Goal: Information Seeking & Learning: Check status

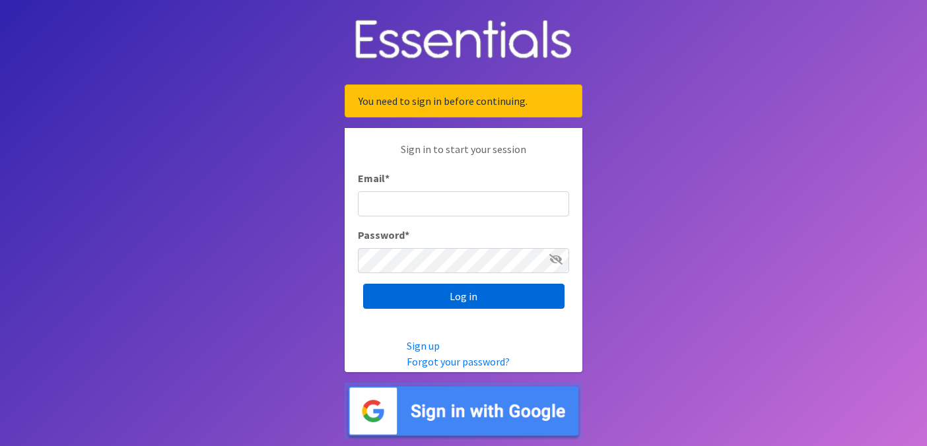
type input "[EMAIL_ADDRESS][DOMAIN_NAME]"
click at [465, 298] on input "Log in" at bounding box center [463, 296] width 201 height 25
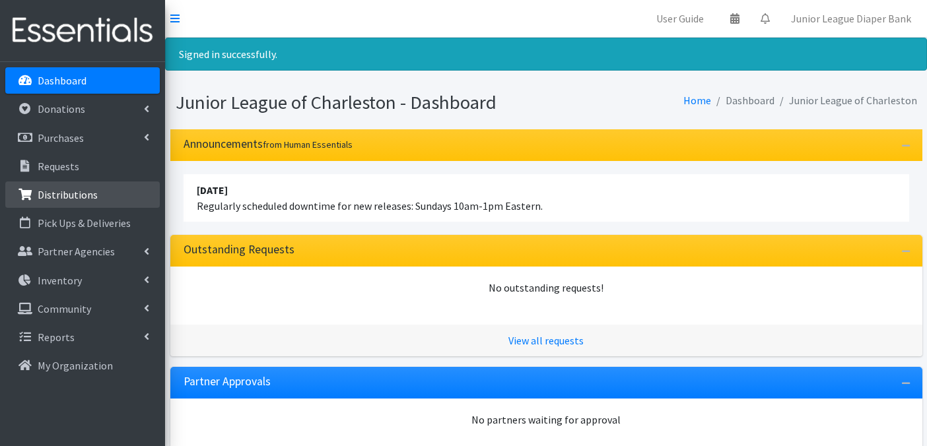
click at [74, 191] on p "Distributions" at bounding box center [68, 194] width 60 height 13
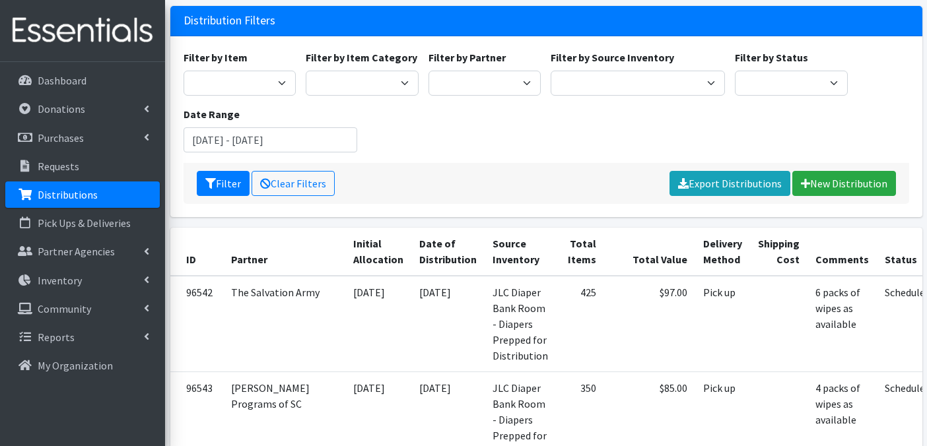
scroll to position [127, 0]
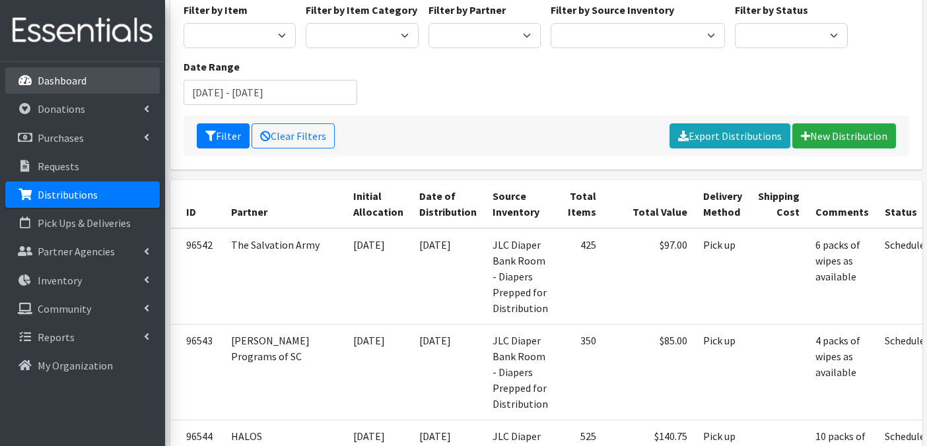
click at [70, 77] on p "Dashboard" at bounding box center [62, 80] width 49 height 13
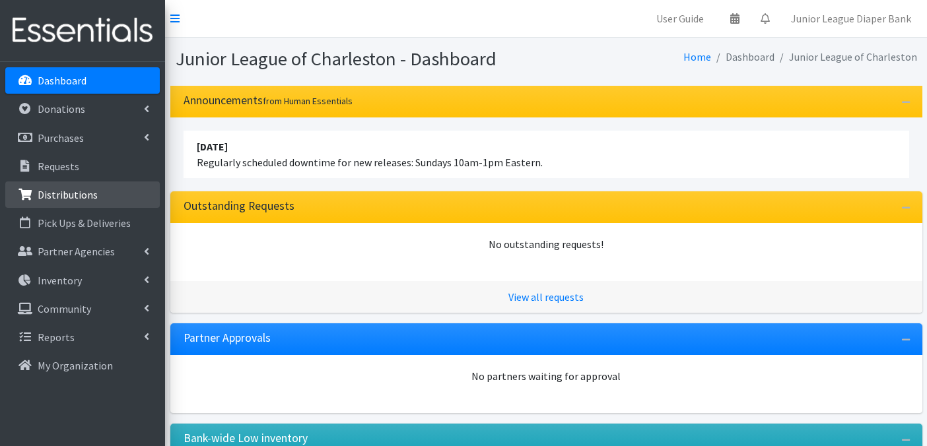
click at [63, 199] on p "Distributions" at bounding box center [68, 194] width 60 height 13
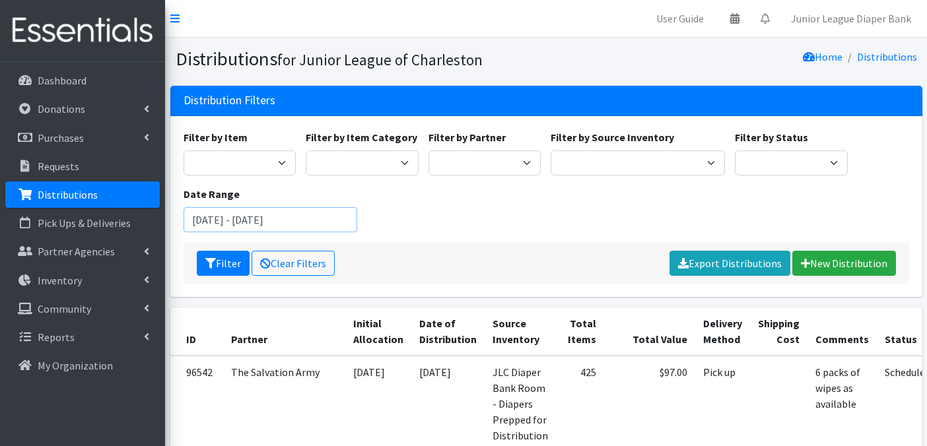
click at [337, 220] on input "July 24, 2025 - October 24, 2025" at bounding box center [270, 219] width 174 height 25
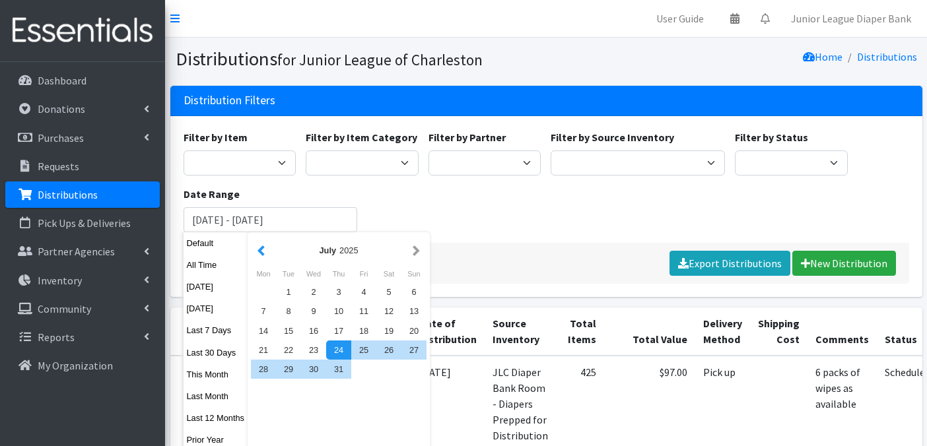
click at [263, 249] on button "button" at bounding box center [261, 250] width 14 height 17
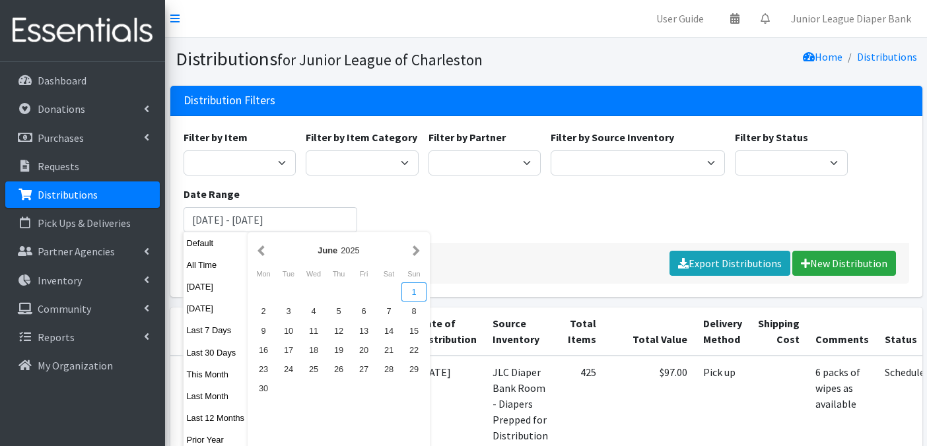
click at [416, 289] on div "1" at bounding box center [413, 291] width 25 height 19
click at [489, 226] on div "Filter by Item Bed Pad disposable Kids (Newborn) (Up to 10 lbs.) Kids (Preemie)…" at bounding box center [545, 186] width 735 height 114
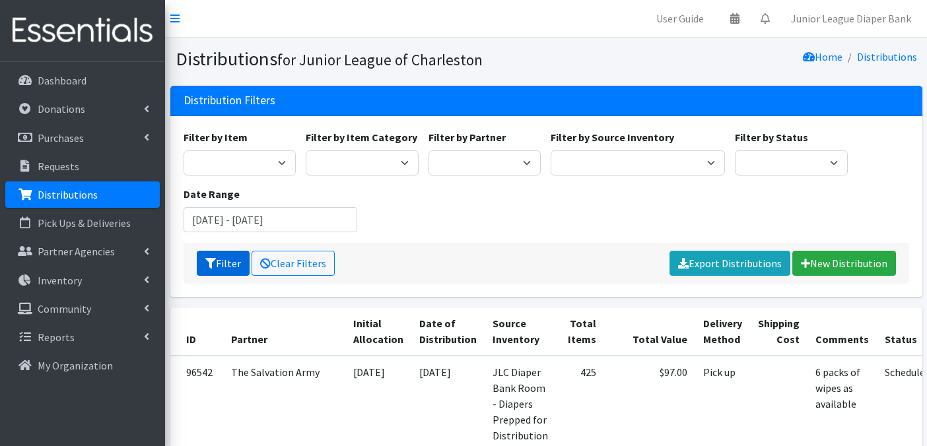
click at [228, 264] on button "Filter" at bounding box center [223, 263] width 53 height 25
click at [246, 215] on input "[DATE] - [DATE]" at bounding box center [270, 219] width 174 height 25
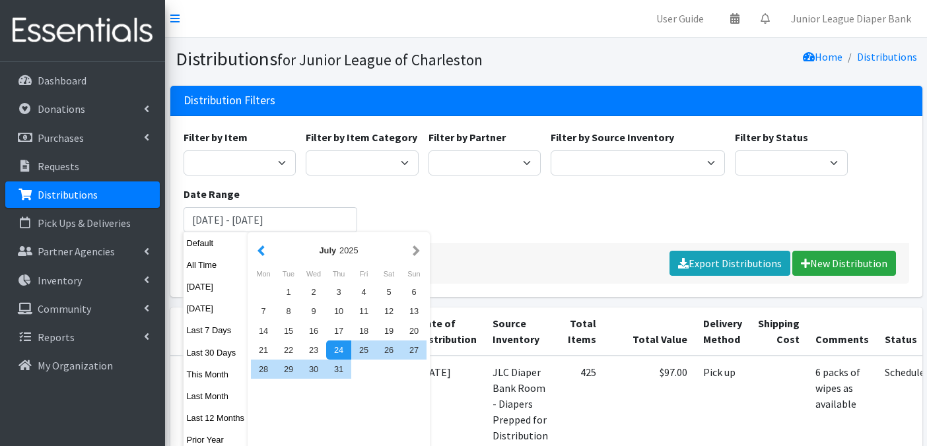
click at [264, 255] on button "button" at bounding box center [261, 250] width 14 height 17
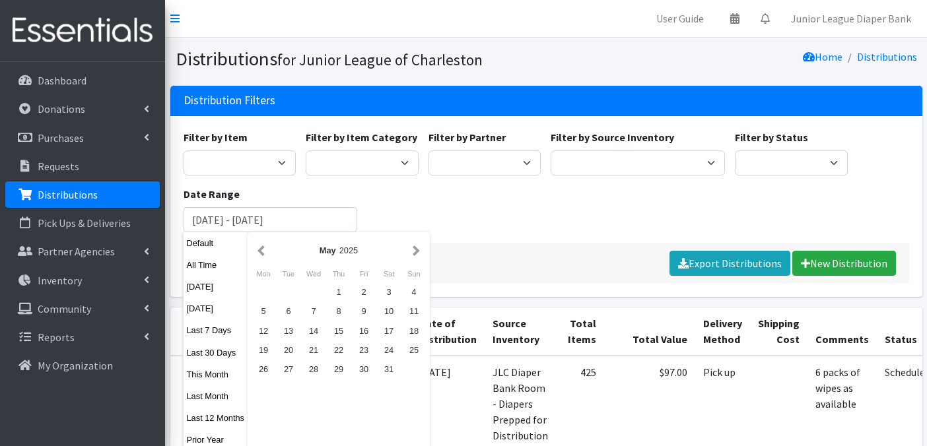
click at [264, 255] on button "button" at bounding box center [261, 250] width 14 height 17
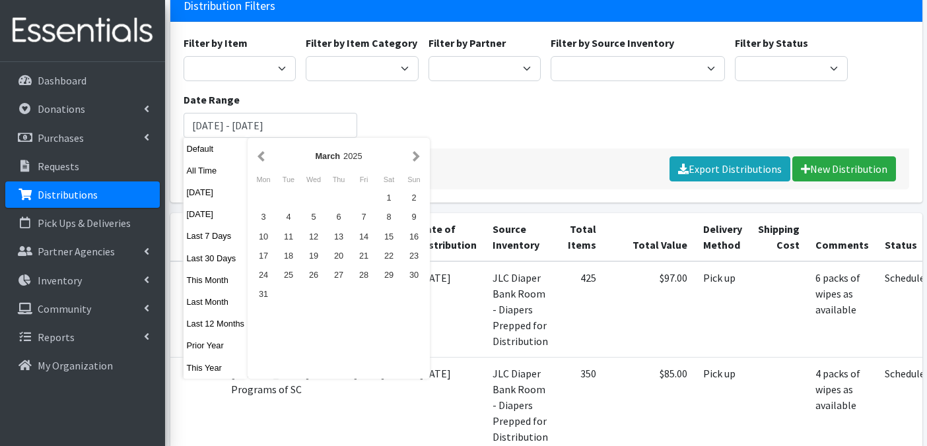
scroll to position [128, 0]
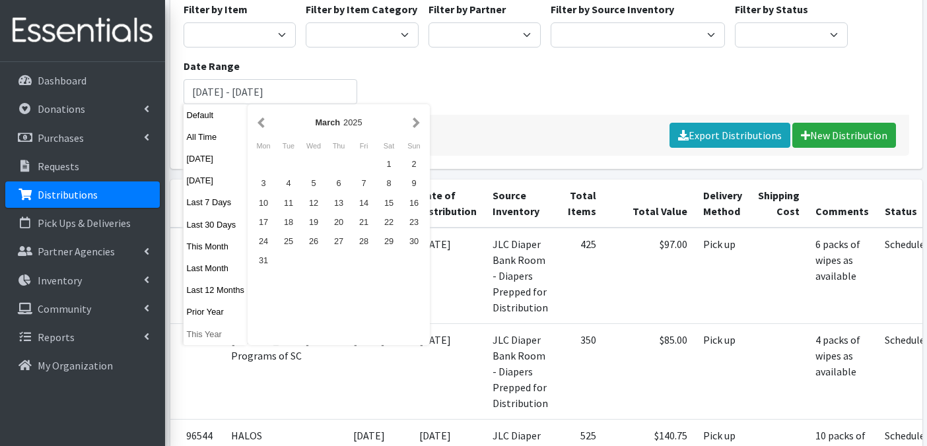
click at [208, 334] on button "This Year" at bounding box center [215, 334] width 65 height 19
type input "January 1, 2025 - December 31, 2025"
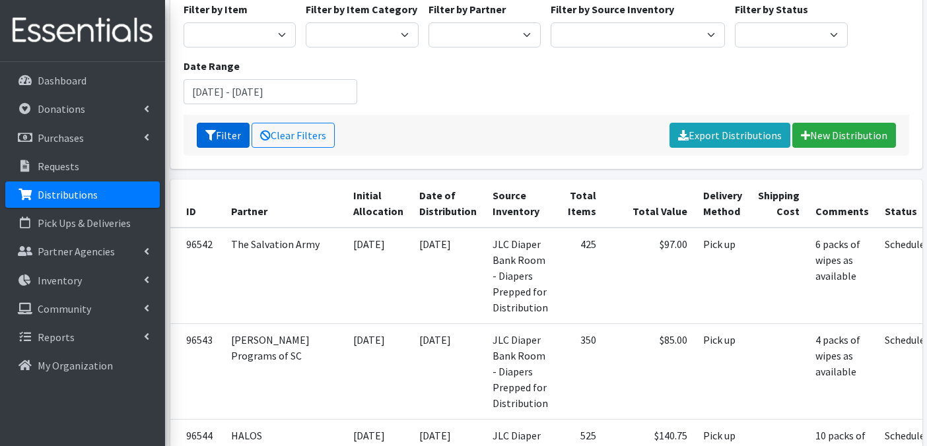
click at [230, 135] on button "Filter" at bounding box center [223, 135] width 53 height 25
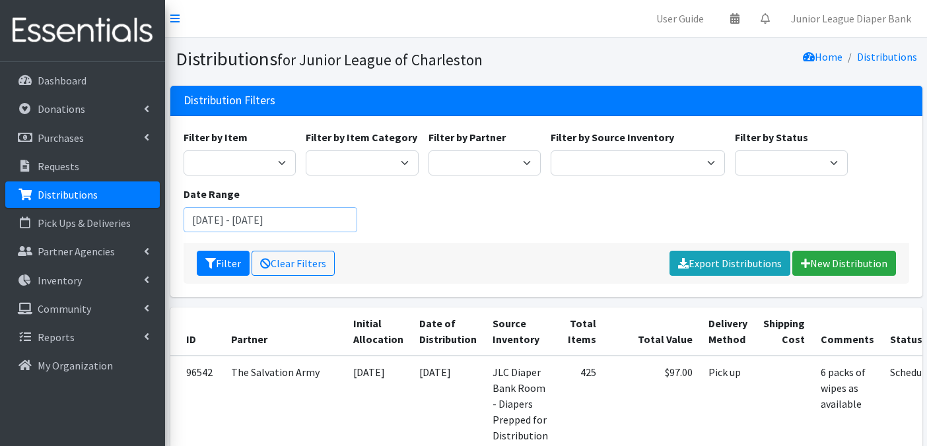
click at [228, 222] on input "January 1, 2025 - December 31, 2025" at bounding box center [270, 219] width 174 height 25
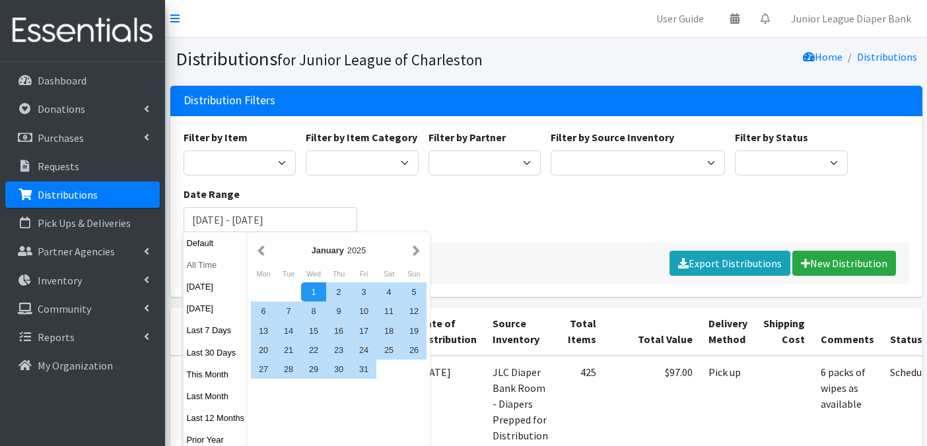
click at [203, 263] on button "All Time" at bounding box center [215, 264] width 65 height 19
type input "September 24, 1925 - September 24, 2026"
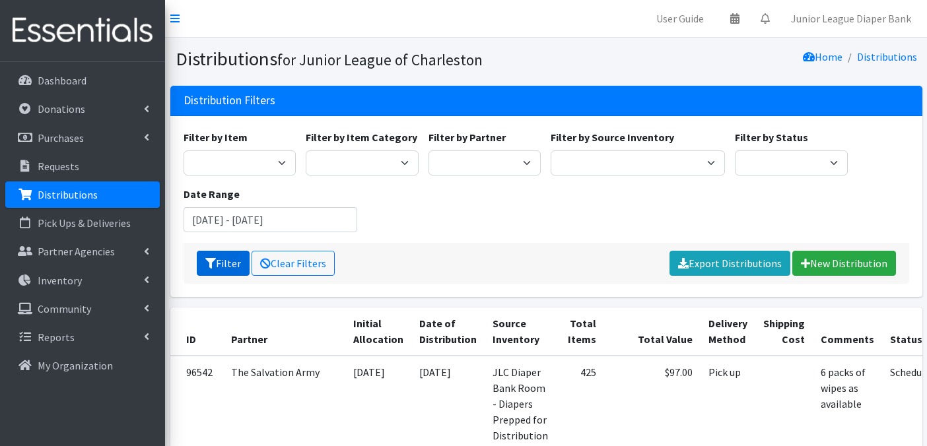
click at [215, 265] on button "Filter" at bounding box center [223, 263] width 53 height 25
click at [229, 219] on input "September 24, 1925 - September 24, 2026" at bounding box center [270, 219] width 174 height 25
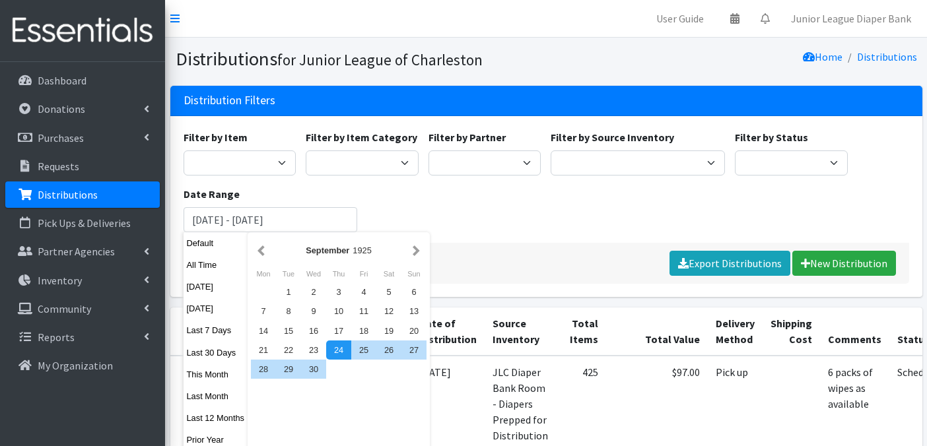
click at [508, 209] on div "Filter by Item Bed Pad disposable Kids (Newborn) (Up to 10 lbs.) Kids (Preemie)…" at bounding box center [545, 186] width 735 height 114
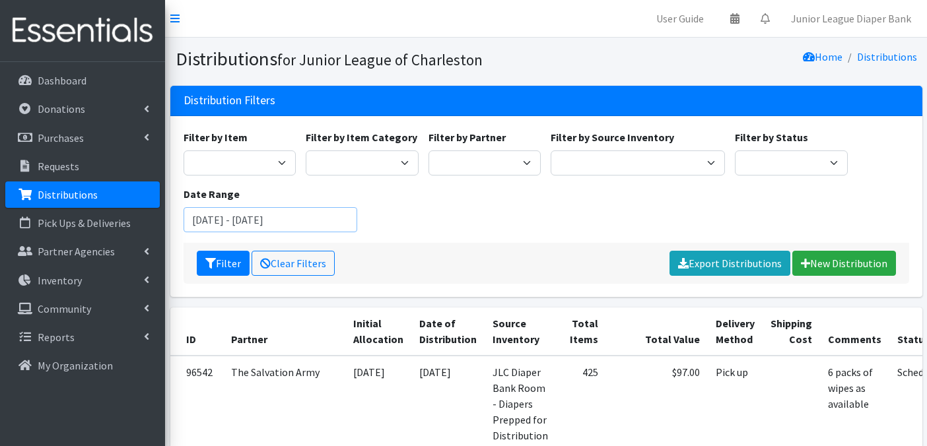
click at [245, 226] on input "September 24, 1925 - September 24, 2026" at bounding box center [270, 219] width 174 height 25
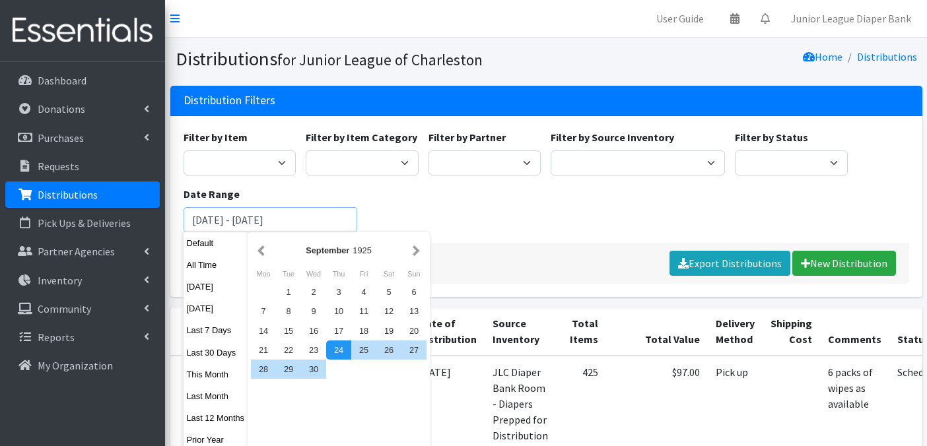
click at [263, 218] on input "September 24, 1925 - September 24, 2026" at bounding box center [270, 219] width 174 height 25
click at [415, 253] on button "button" at bounding box center [416, 250] width 14 height 17
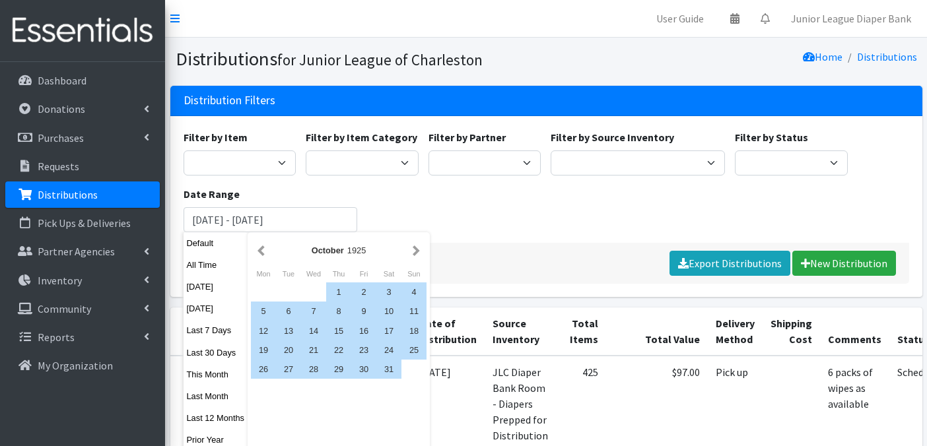
click at [415, 253] on button "button" at bounding box center [416, 250] width 14 height 17
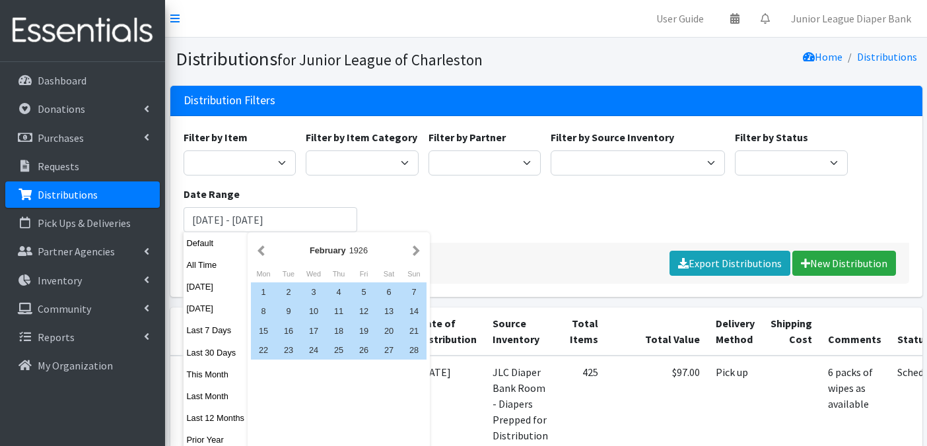
click at [415, 253] on button "button" at bounding box center [416, 250] width 14 height 17
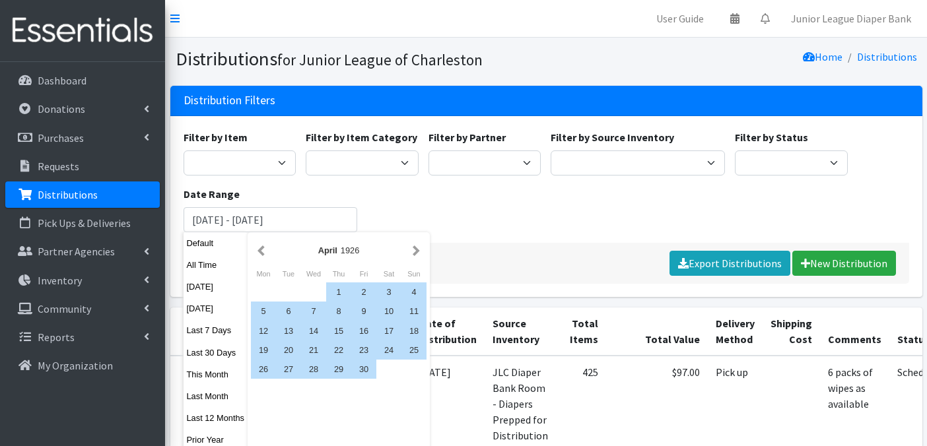
click at [415, 253] on button "button" at bounding box center [416, 250] width 14 height 17
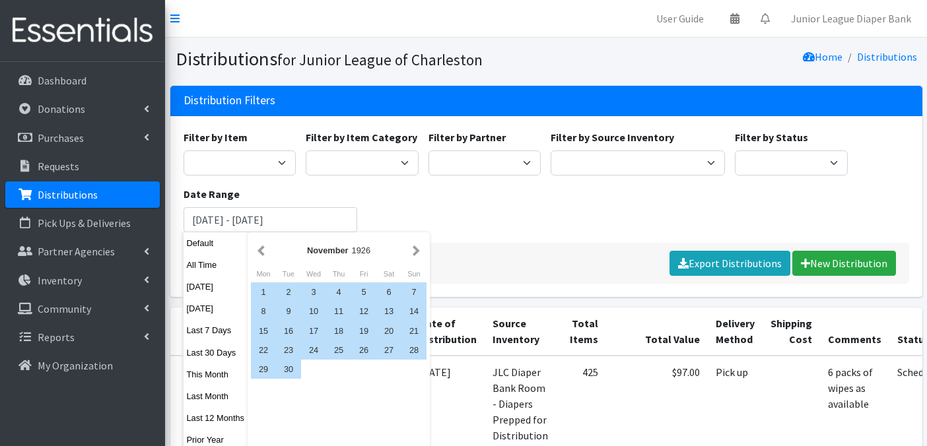
click at [415, 253] on button "button" at bounding box center [416, 250] width 14 height 17
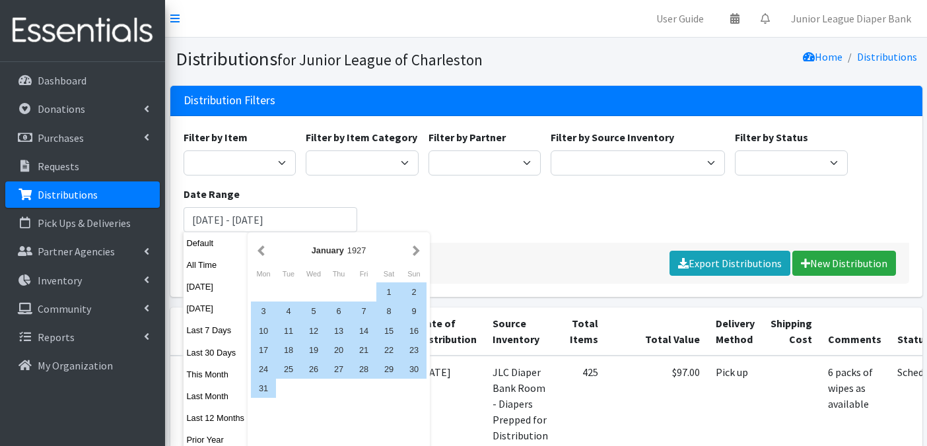
click at [415, 253] on button "button" at bounding box center [416, 250] width 14 height 17
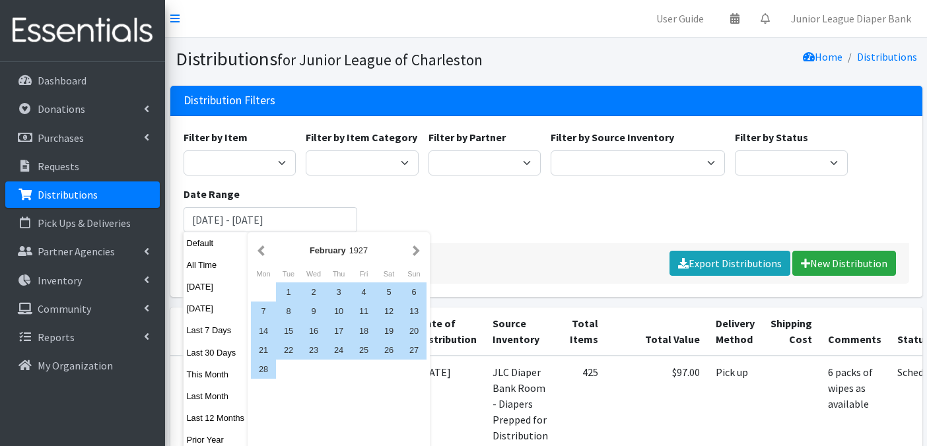
click at [415, 253] on button "button" at bounding box center [416, 250] width 14 height 17
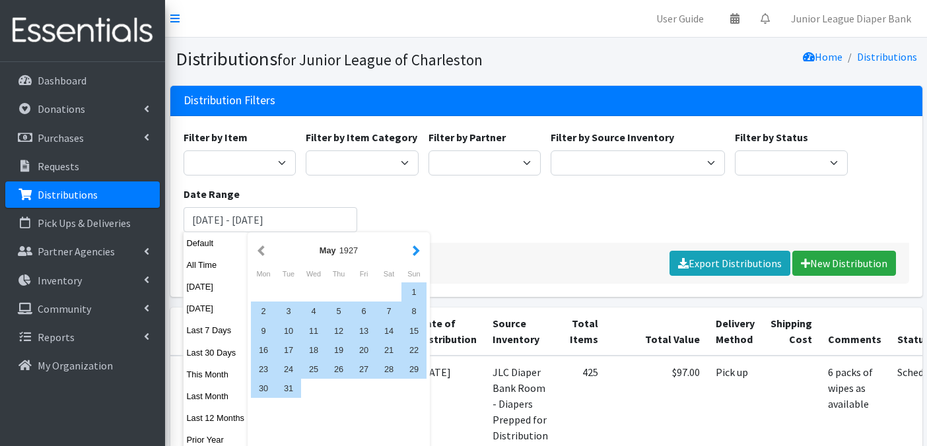
click at [418, 253] on button "button" at bounding box center [416, 250] width 14 height 17
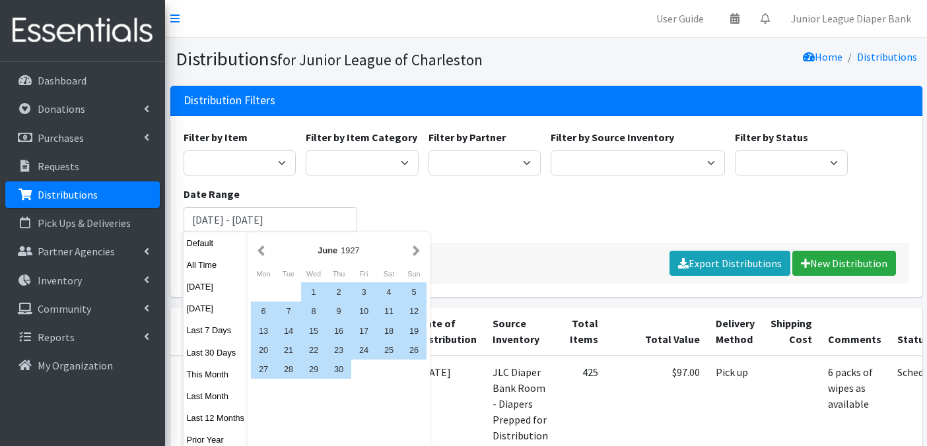
click at [418, 253] on button "button" at bounding box center [416, 250] width 14 height 17
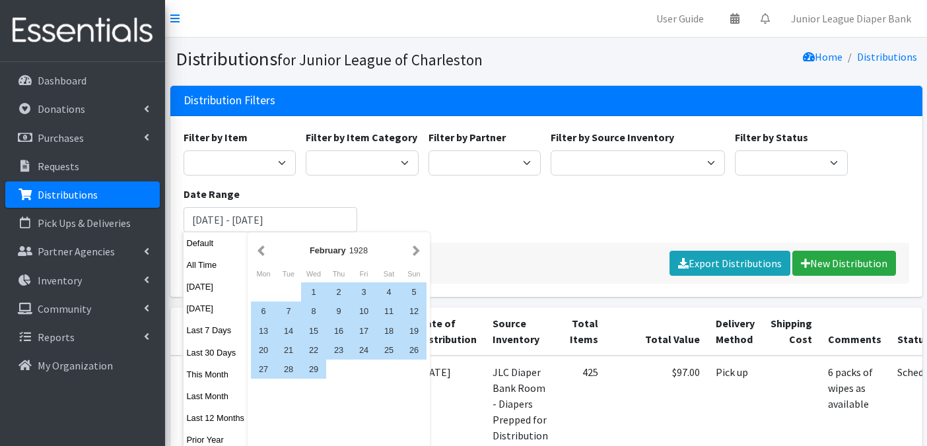
click at [418, 253] on button "button" at bounding box center [416, 250] width 14 height 17
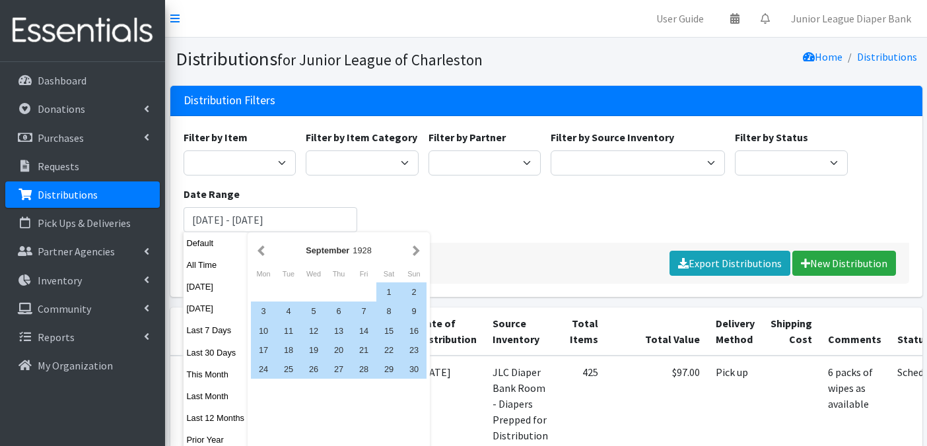
click at [418, 253] on button "button" at bounding box center [416, 250] width 14 height 17
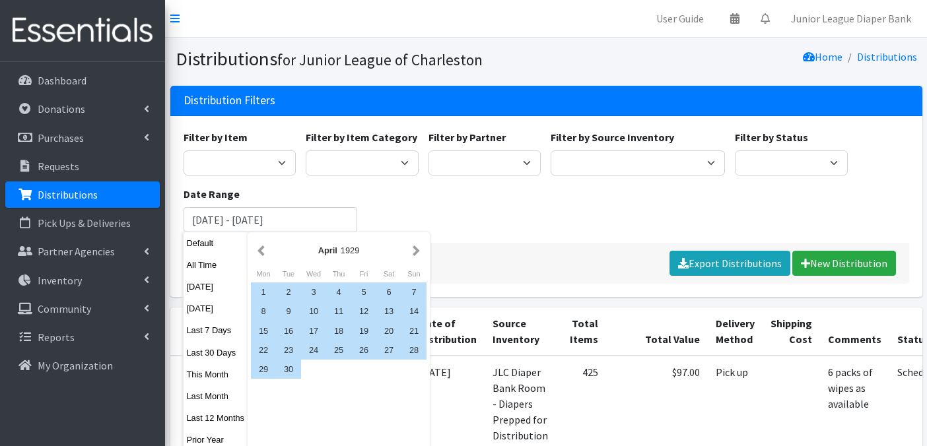
click at [418, 253] on button "button" at bounding box center [416, 250] width 14 height 17
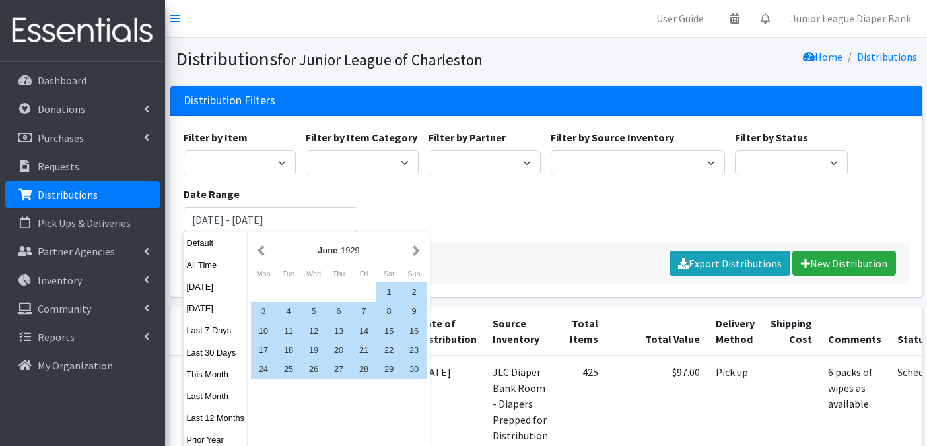
click at [418, 253] on button "button" at bounding box center [416, 250] width 14 height 17
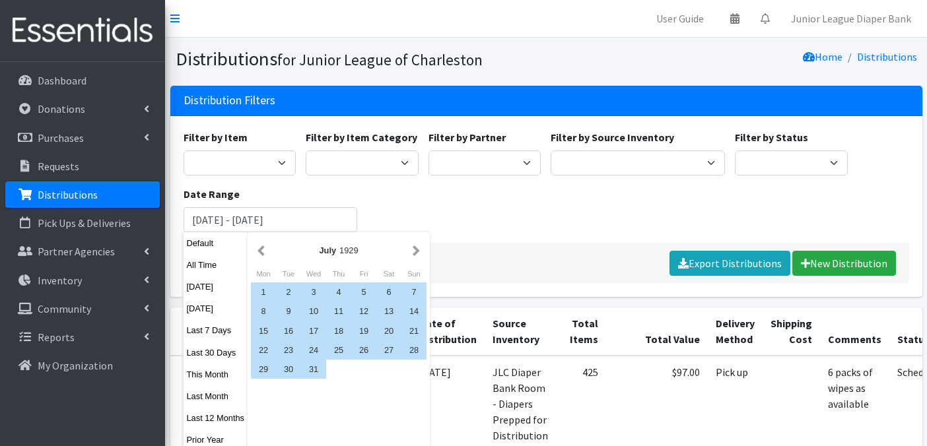
click at [418, 253] on button "button" at bounding box center [416, 250] width 14 height 17
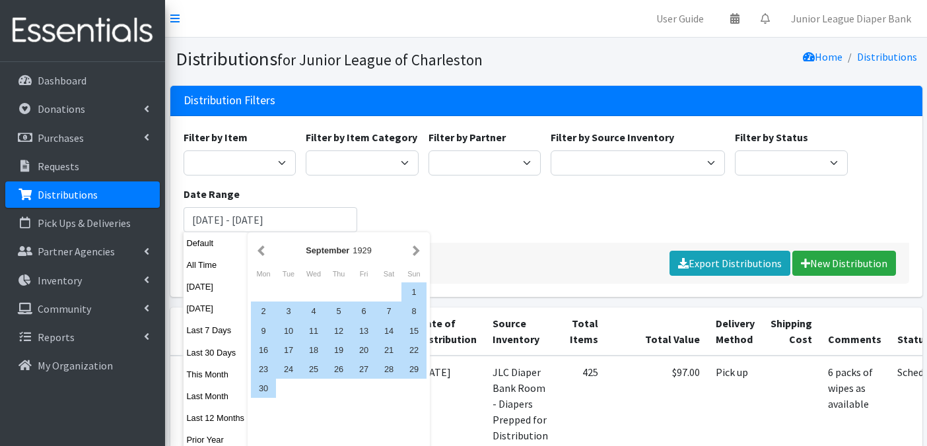
click at [418, 253] on button "button" at bounding box center [416, 250] width 14 height 17
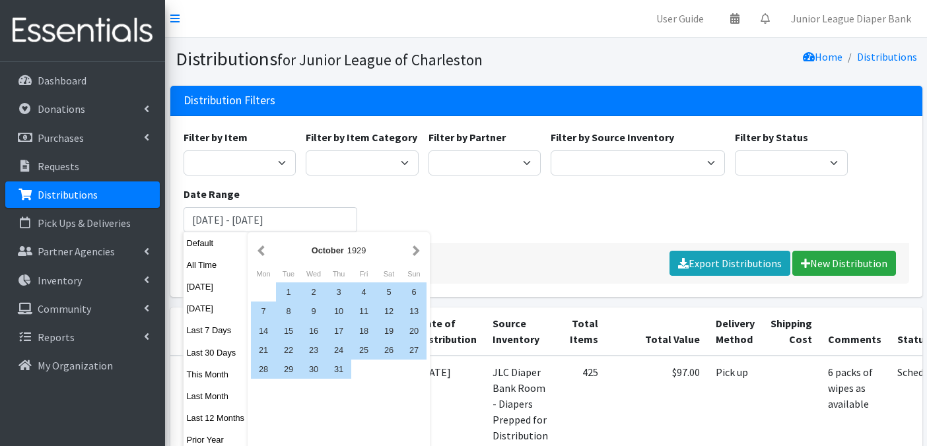
click at [418, 253] on button "button" at bounding box center [416, 250] width 14 height 17
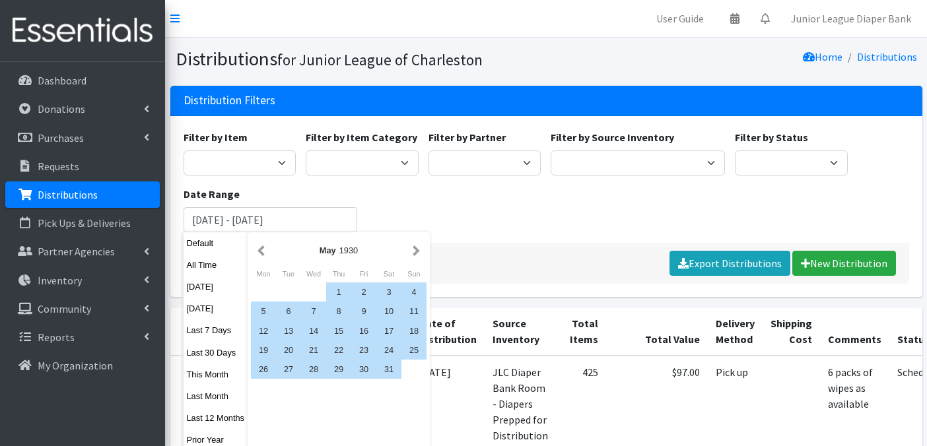
click at [418, 253] on button "button" at bounding box center [416, 250] width 14 height 17
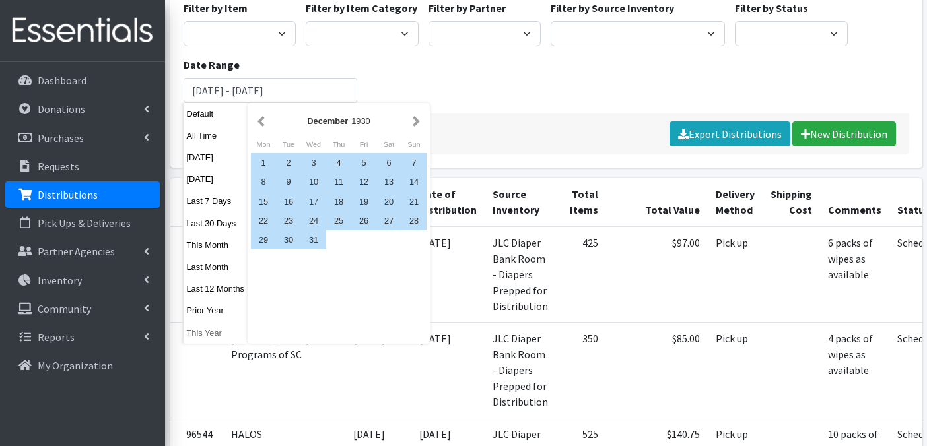
scroll to position [131, 0]
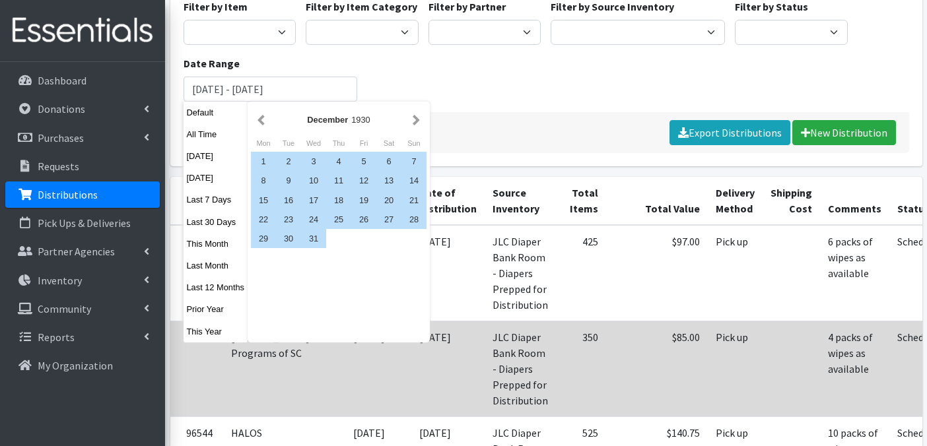
click at [211, 334] on button "This Year" at bounding box center [215, 331] width 65 height 19
type input "January 1, 2025 - December 31, 2025"
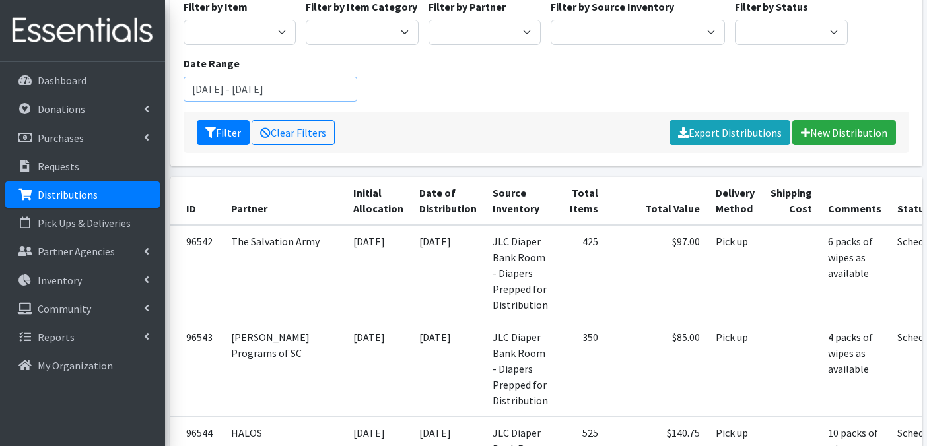
click at [232, 94] on input "January 1, 2025 - December 31, 2025" at bounding box center [270, 89] width 174 height 25
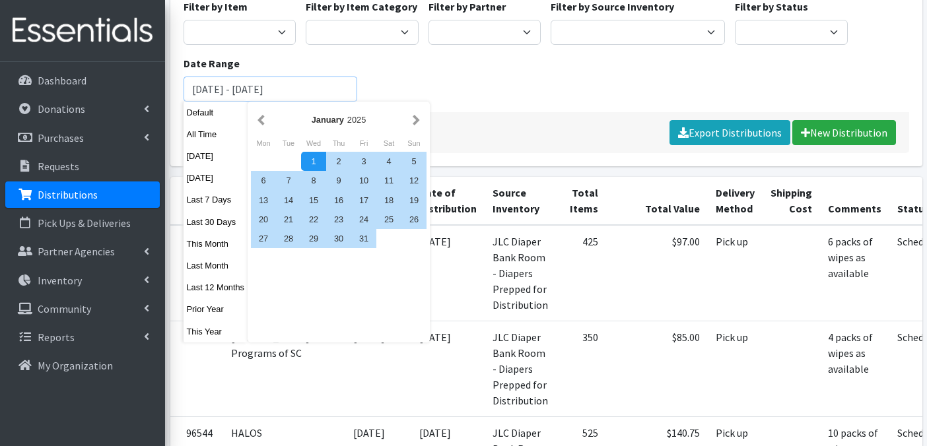
click at [213, 90] on input "January 1, 2025 - December 31, 2025" at bounding box center [270, 89] width 174 height 25
click at [420, 120] on button "button" at bounding box center [416, 120] width 14 height 17
click at [419, 120] on button "button" at bounding box center [416, 120] width 14 height 17
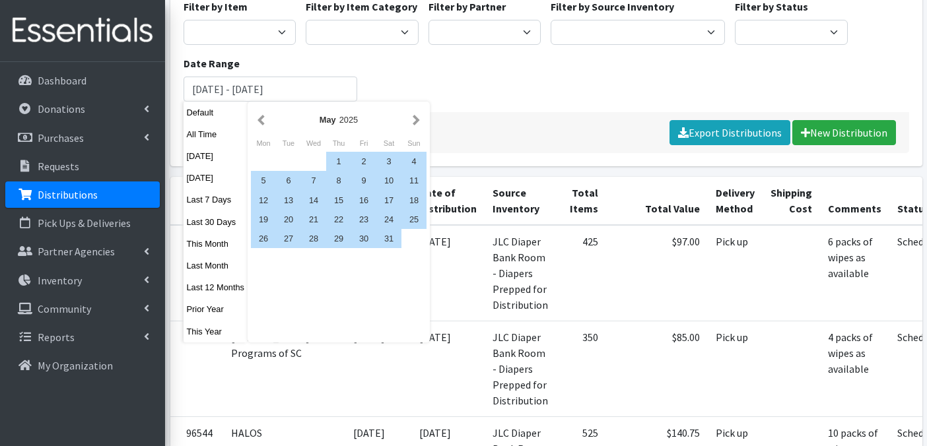
click at [419, 120] on button "button" at bounding box center [416, 120] width 14 height 17
click at [286, 199] on div "15" at bounding box center [288, 200] width 25 height 19
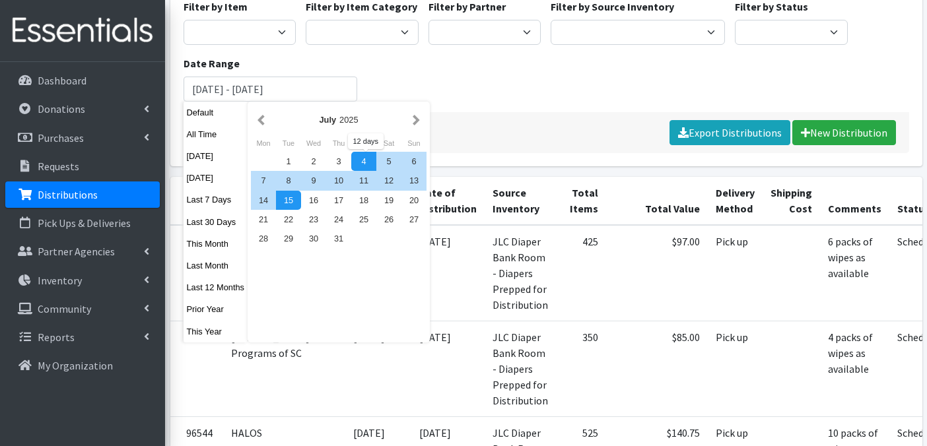
click at [479, 116] on div "Filter Clear Filters Export Distributions New Distribution" at bounding box center [545, 132] width 725 height 41
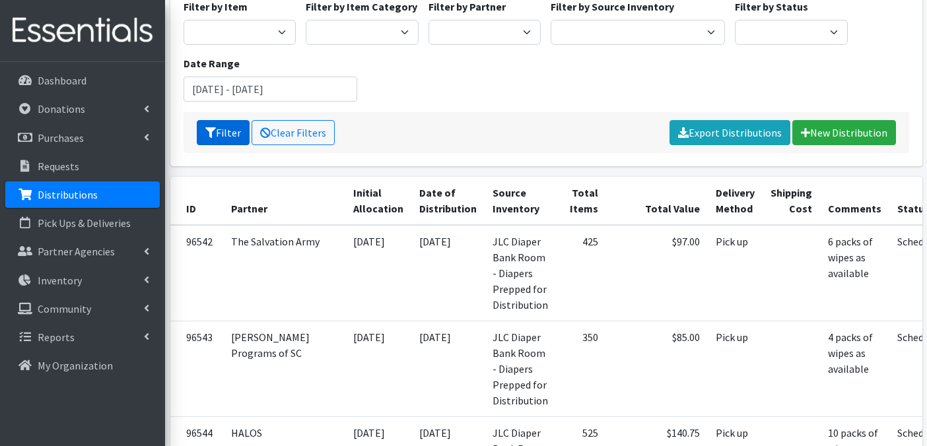
click at [232, 129] on button "Filter" at bounding box center [223, 132] width 53 height 25
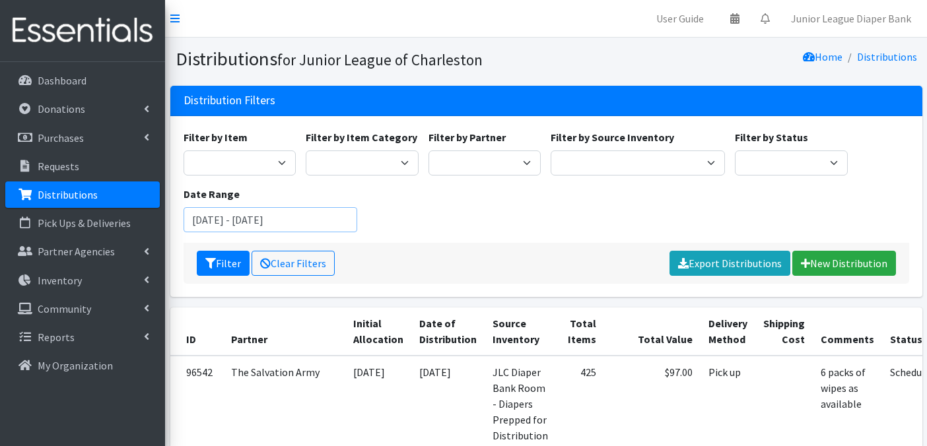
click at [228, 220] on input "[DATE] - [DATE]" at bounding box center [270, 219] width 174 height 25
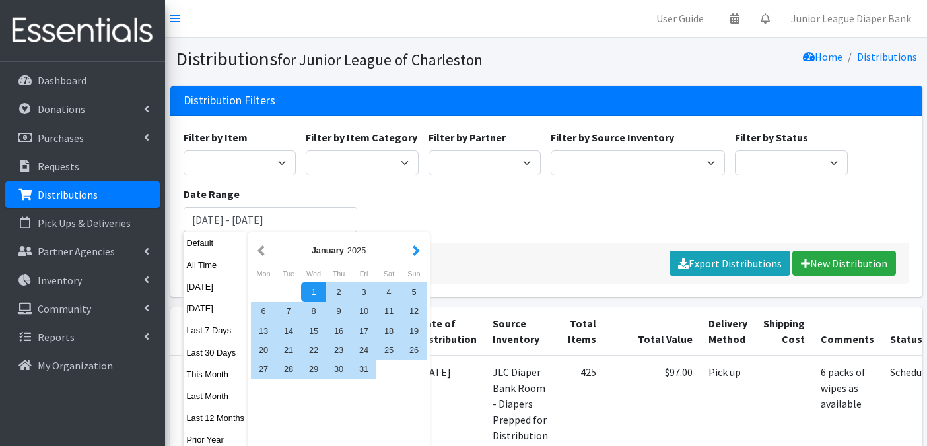
click at [418, 248] on button "button" at bounding box center [416, 250] width 14 height 17
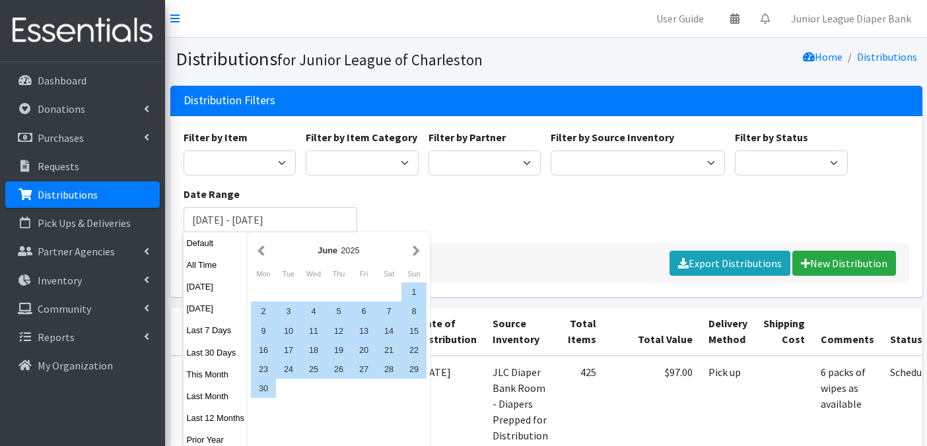
click at [418, 248] on button "button" at bounding box center [416, 250] width 14 height 17
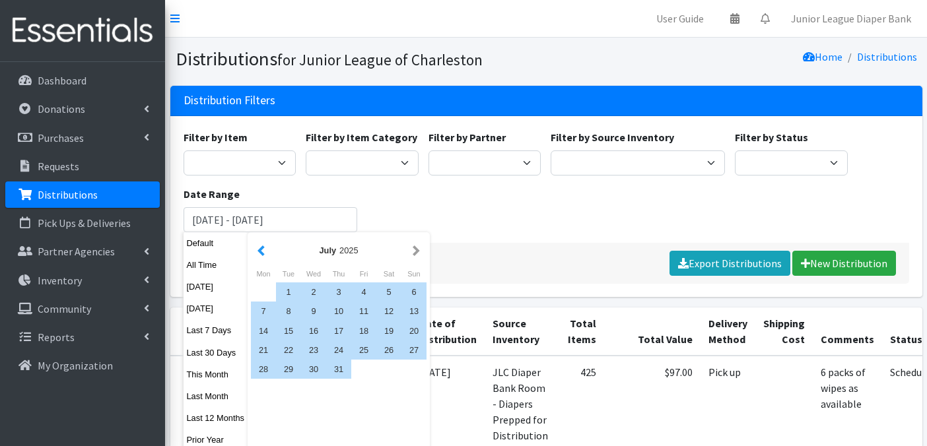
click at [261, 254] on button "button" at bounding box center [261, 250] width 14 height 17
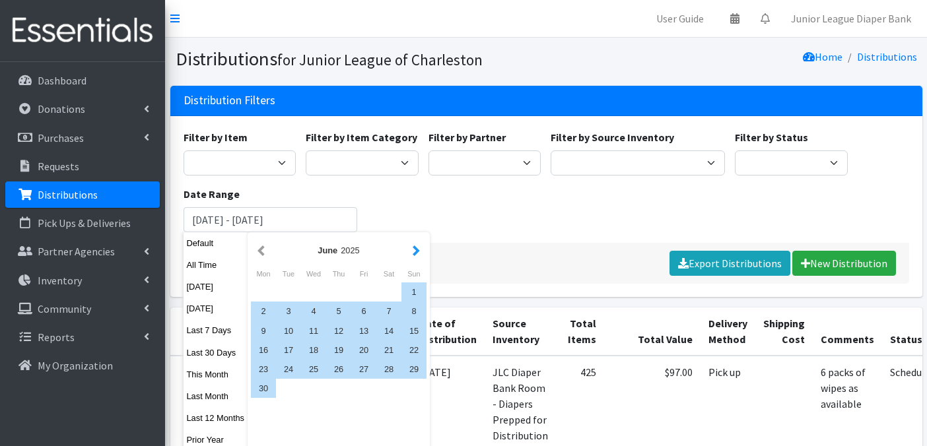
click at [422, 247] on button "button" at bounding box center [416, 250] width 14 height 17
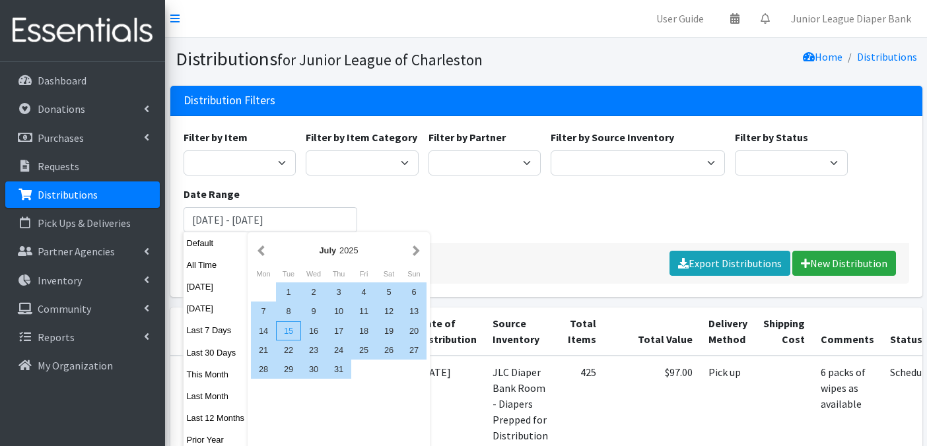
click at [293, 331] on div "15" at bounding box center [288, 330] width 25 height 19
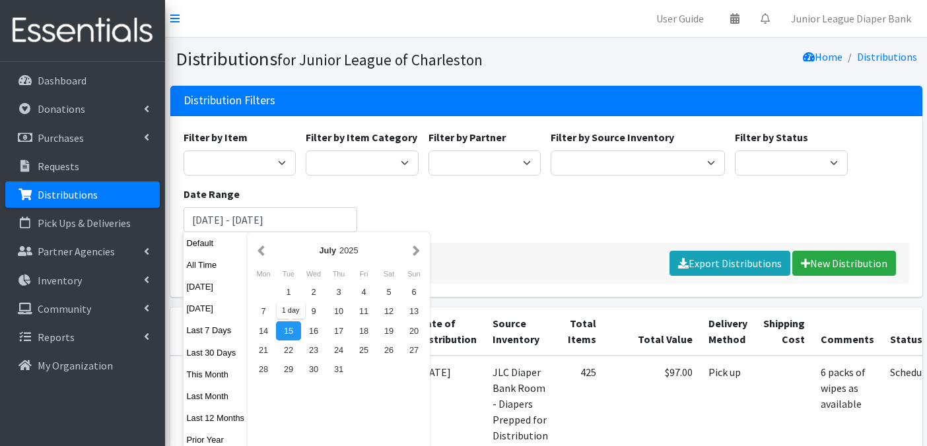
click at [293, 331] on div "15" at bounding box center [288, 330] width 25 height 19
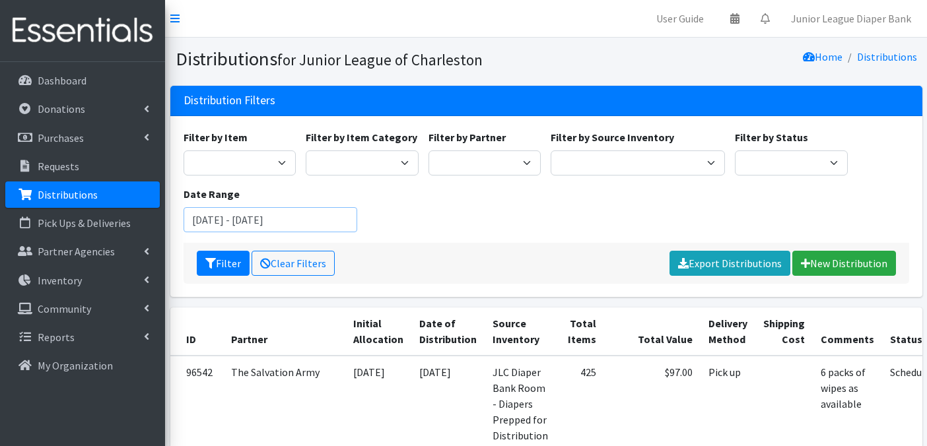
click at [318, 215] on input "July 15, 2025 - July 15, 2025" at bounding box center [270, 219] width 174 height 25
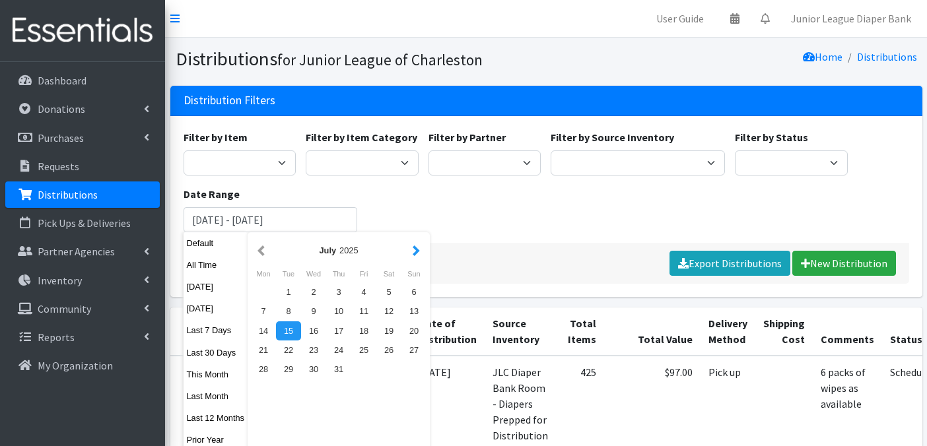
click at [415, 249] on button "button" at bounding box center [416, 250] width 14 height 17
click at [257, 249] on button "button" at bounding box center [261, 250] width 14 height 17
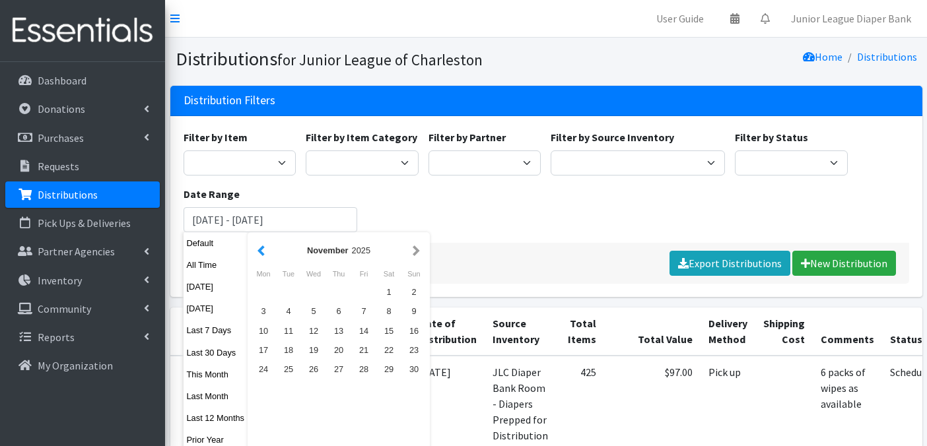
click at [257, 249] on button "button" at bounding box center [261, 250] width 14 height 17
click at [341, 354] on div "23" at bounding box center [338, 350] width 25 height 19
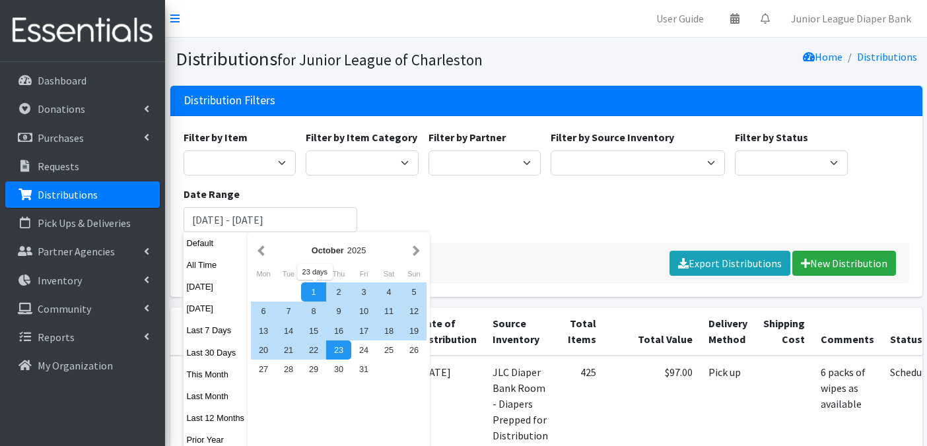
click at [476, 211] on div "Filter by Item Bed Pad disposable Kids (Newborn) (Up to 10 lbs.) Kids (Preemie)…" at bounding box center [545, 186] width 735 height 114
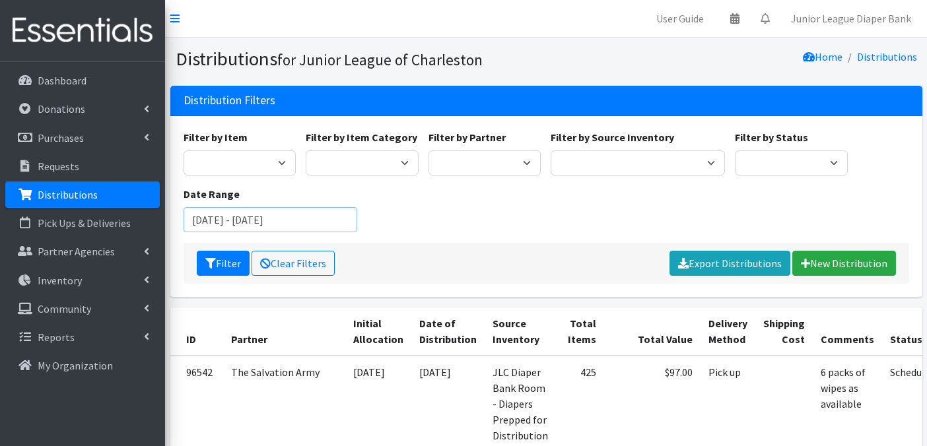
click at [213, 217] on input "July 15, 2025 - July 15, 2025" at bounding box center [270, 219] width 174 height 25
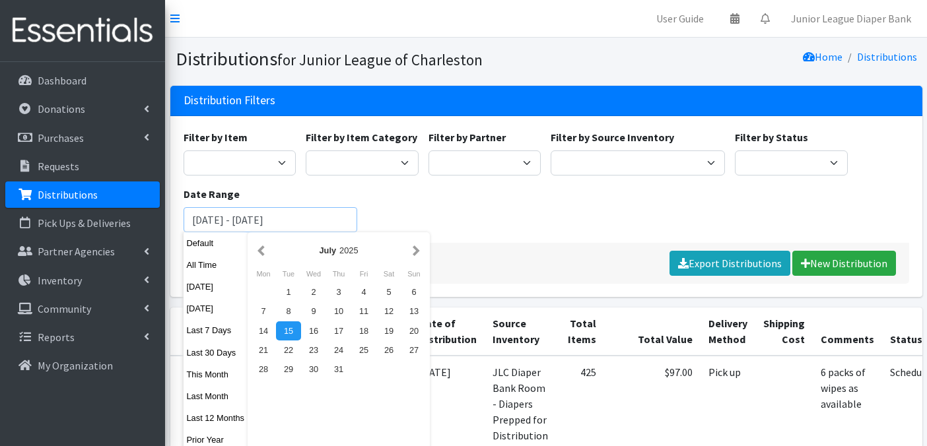
drag, startPoint x: 252, startPoint y: 221, endPoint x: 318, endPoint y: 221, distance: 66.0
click at [318, 221] on input "July 15, 2025 - July 15, 2025" at bounding box center [270, 219] width 174 height 25
click at [413, 248] on button "button" at bounding box center [416, 250] width 14 height 17
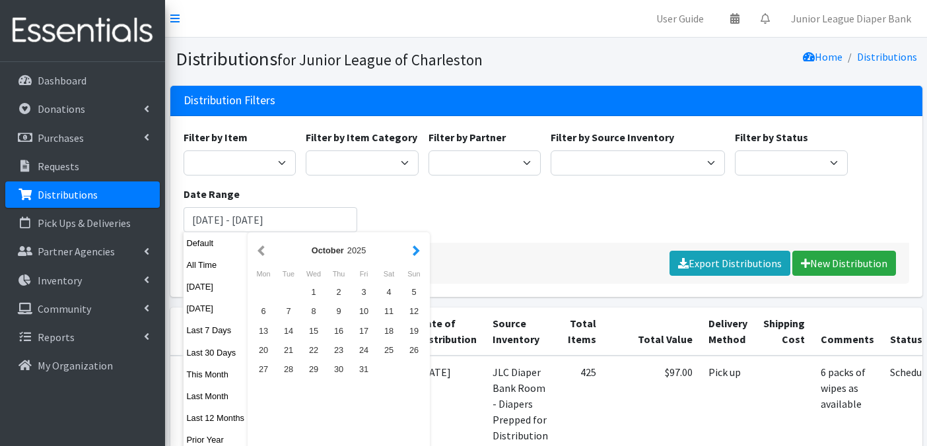
click at [413, 248] on button "button" at bounding box center [416, 250] width 14 height 17
click at [260, 258] on button "button" at bounding box center [261, 250] width 14 height 17
click at [364, 350] on div "24" at bounding box center [363, 350] width 25 height 19
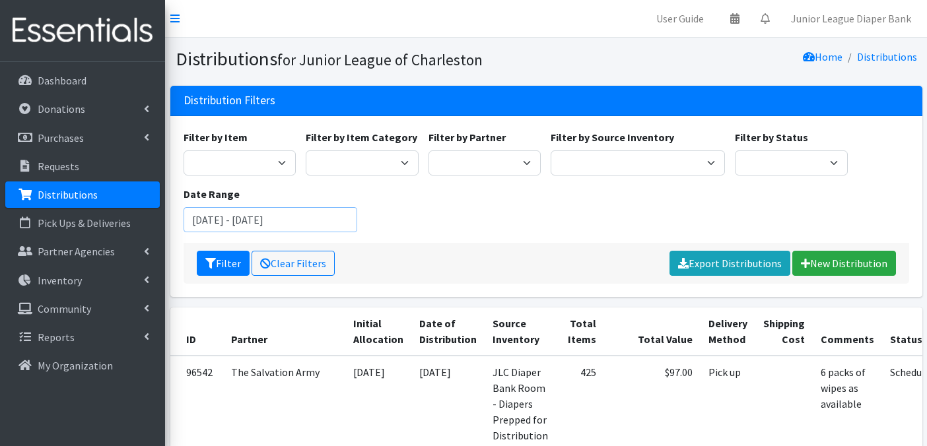
click at [222, 215] on input "October 24, 2025 - October 24, 2025" at bounding box center [270, 219] width 174 height 25
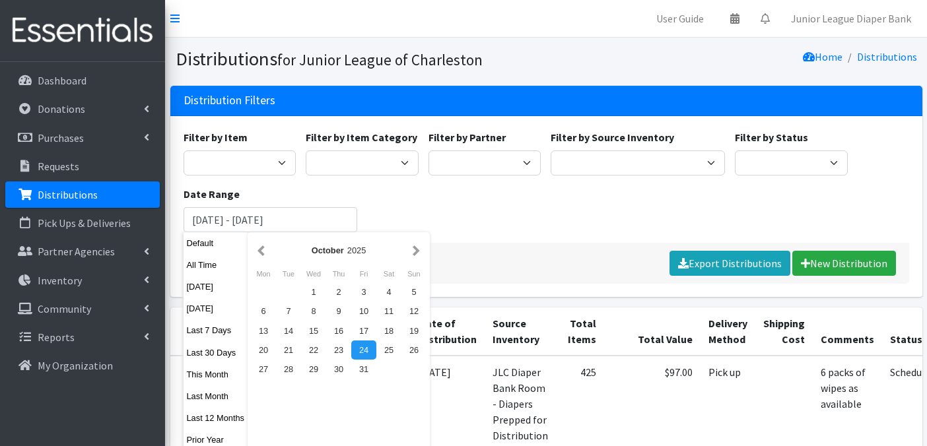
click at [208, 205] on div "Date Range October 24, 2025 - October 24, 2025" at bounding box center [270, 209] width 184 height 46
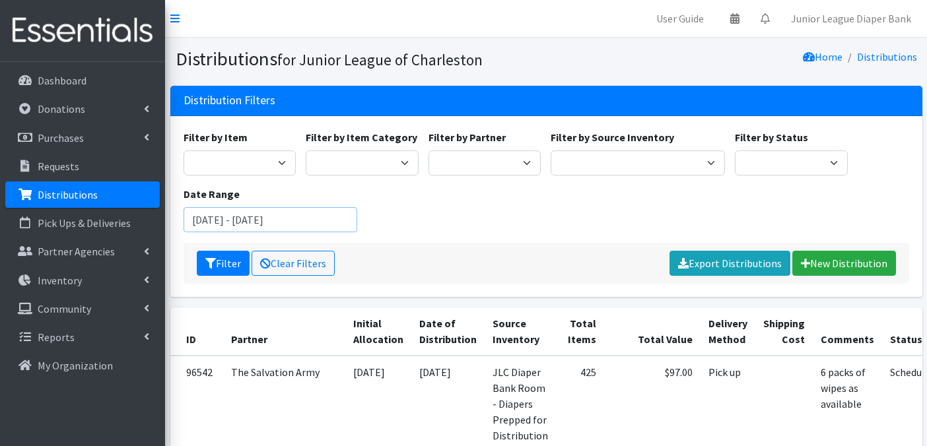
drag, startPoint x: 228, startPoint y: 220, endPoint x: 183, endPoint y: 218, distance: 44.9
click at [183, 218] on input "October 24, 2025 - October 24, 2025" at bounding box center [270, 219] width 174 height 25
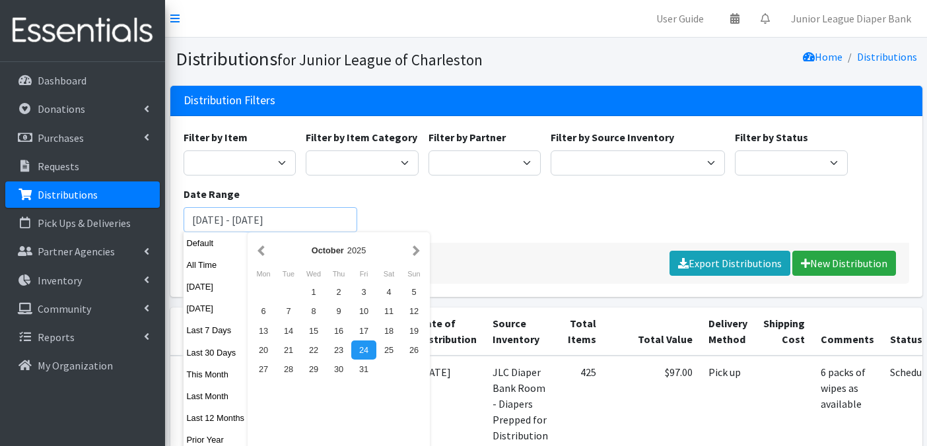
type input "[DATE] - [DATE]"
click at [488, 225] on div "Filter by Item Bed Pad disposable Kids (Newborn) (Up to 10 lbs.) Kids (Preemie)…" at bounding box center [545, 186] width 735 height 114
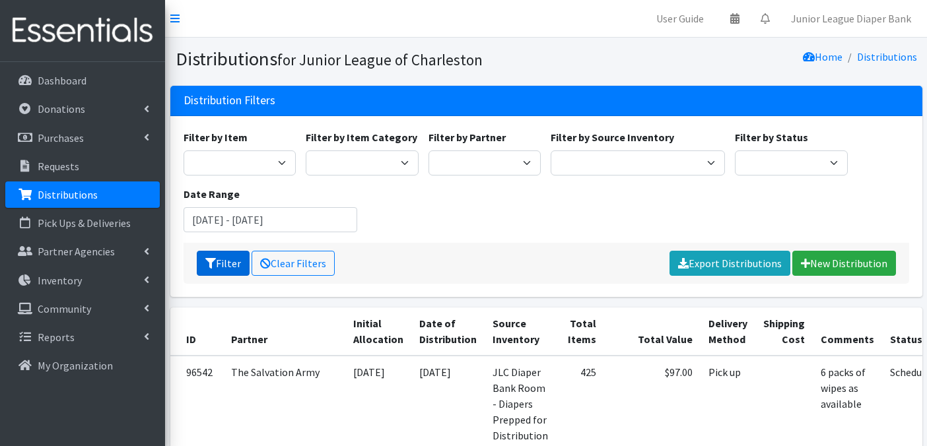
click at [230, 266] on button "Filter" at bounding box center [223, 263] width 53 height 25
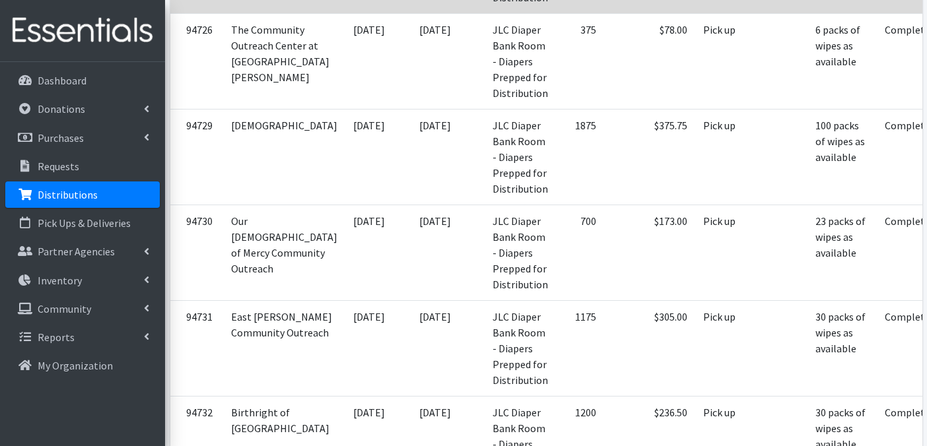
scroll to position [1979, 0]
